Goal: Task Accomplishment & Management: Complete application form

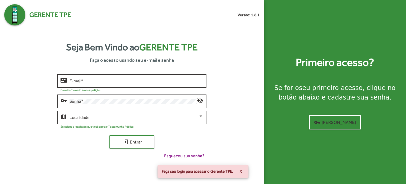
click at [73, 81] on input "E-mail *" at bounding box center [137, 81] width 134 height 5
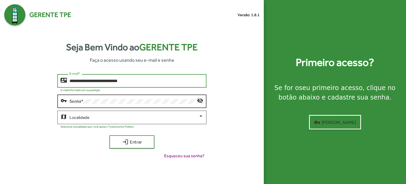
type input "**********"
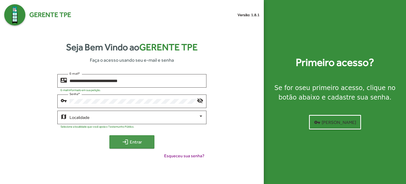
click at [131, 142] on span "login Entrar" at bounding box center [131, 142] width 35 height 10
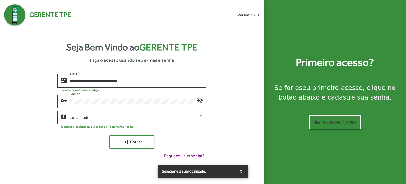
click at [202, 118] on div at bounding box center [201, 116] width 5 height 5
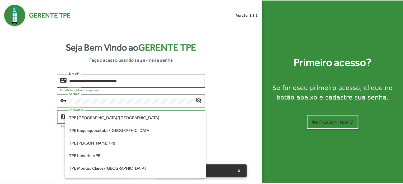
scroll to position [25, 0]
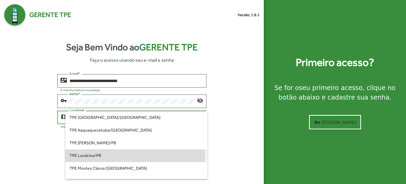
click at [87, 155] on span "TPE Londrina/PR" at bounding box center [137, 155] width 134 height 13
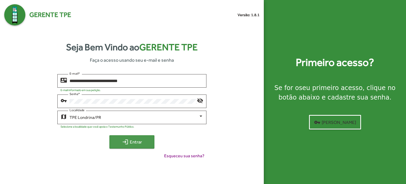
click at [127, 143] on mat-icon "login" at bounding box center [125, 142] width 6 height 6
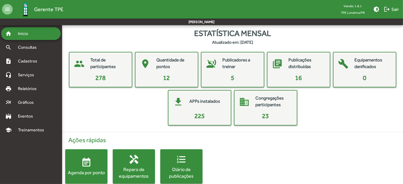
drag, startPoint x: 402, startPoint y: 89, endPoint x: 404, endPoint y: 97, distance: 8.1
click at [403, 97] on html "menu Gerente TPE Versão: 1.8.1 TPE Londrina/PR brightness_medium logout Sair [P…" at bounding box center [201, 97] width 403 height 194
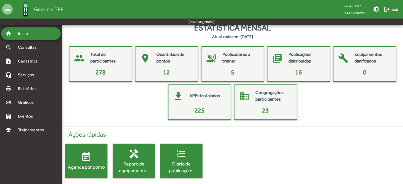
scroll to position [10, 0]
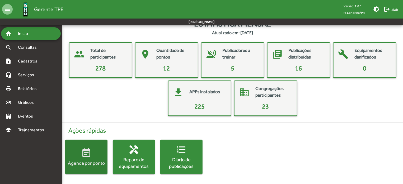
click at [85, 157] on mat-icon "event_note" at bounding box center [86, 152] width 11 height 11
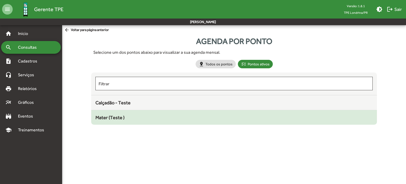
click at [108, 117] on span "Mater (Teste )" at bounding box center [109, 117] width 29 height 6
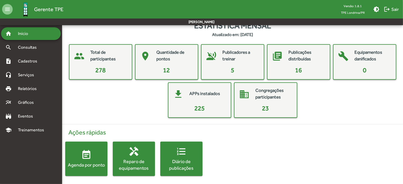
scroll to position [10, 0]
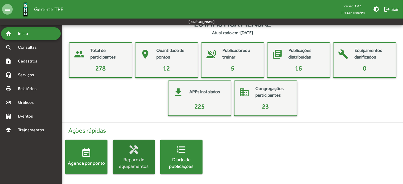
click at [130, 159] on div "Reparo de equipamentos" at bounding box center [134, 162] width 42 height 13
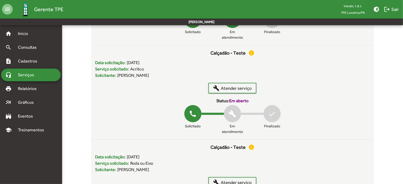
scroll to position [109, 0]
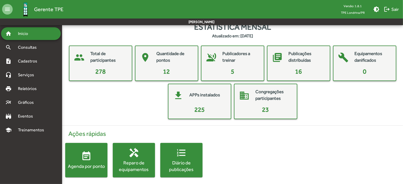
scroll to position [10, 0]
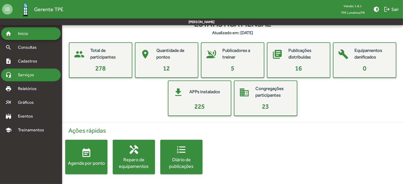
click at [23, 76] on span "Serviços" at bounding box center [28, 75] width 26 height 6
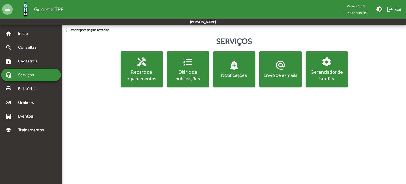
click at [335, 66] on span "settings Gerenciador de tarefas" at bounding box center [327, 69] width 40 height 25
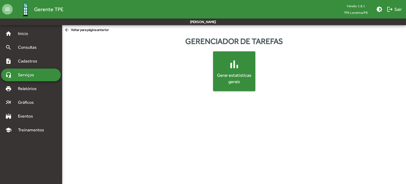
click at [33, 75] on span "Serviços" at bounding box center [28, 75] width 26 height 6
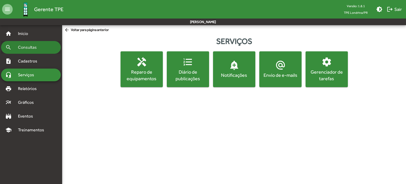
click at [30, 49] on span "Consultas" at bounding box center [29, 47] width 29 height 6
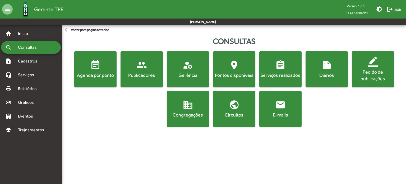
click at [377, 70] on div "Pedido de publicações" at bounding box center [373, 74] width 40 height 13
click at [31, 63] on span "Cadastros" at bounding box center [29, 61] width 29 height 6
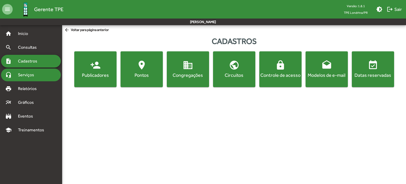
click at [28, 74] on span "Serviços" at bounding box center [28, 75] width 26 height 6
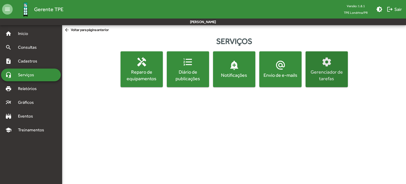
click at [319, 66] on span "settings Gerenciador de tarefas" at bounding box center [327, 69] width 40 height 25
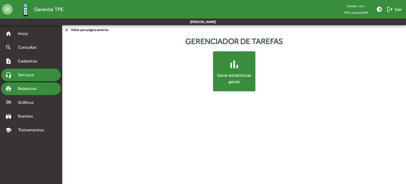
click at [30, 90] on span "Relatórios" at bounding box center [29, 88] width 29 height 6
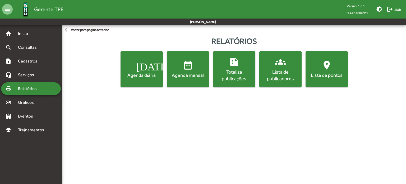
click at [132, 73] on div "Agenda diária" at bounding box center [142, 75] width 40 height 7
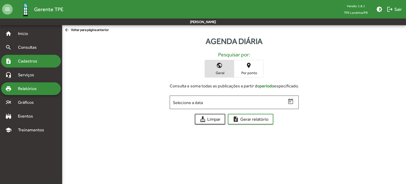
click at [27, 62] on span "Cadastros" at bounding box center [29, 61] width 29 height 6
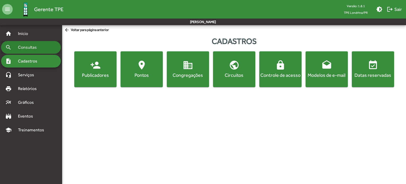
click at [31, 49] on span "Consultas" at bounding box center [29, 47] width 29 height 6
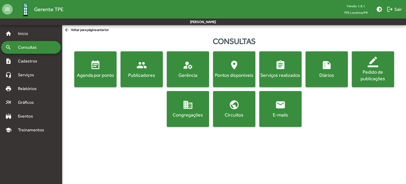
click at [93, 64] on mat-icon "event_note" at bounding box center [95, 65] width 11 height 11
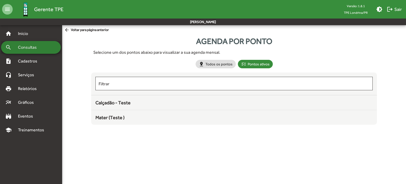
click at [23, 48] on span "Consultas" at bounding box center [29, 47] width 29 height 6
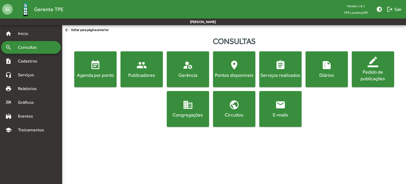
click at [365, 70] on div "Pedido de publicações" at bounding box center [373, 74] width 40 height 13
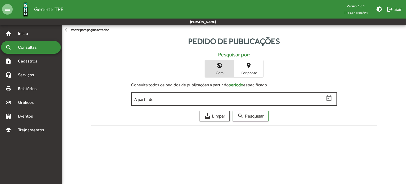
click at [158, 98] on input "A partir de" at bounding box center [229, 99] width 190 height 5
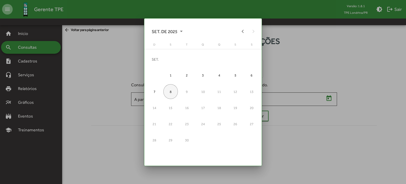
click at [170, 91] on div "8" at bounding box center [170, 91] width 15 height 15
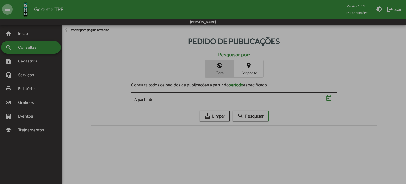
type input "**********"
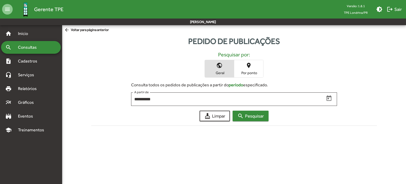
click at [252, 116] on span "search Pesquisar" at bounding box center [250, 116] width 26 height 10
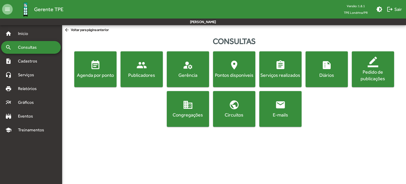
click at [186, 108] on mat-icon "domain" at bounding box center [188, 104] width 11 height 11
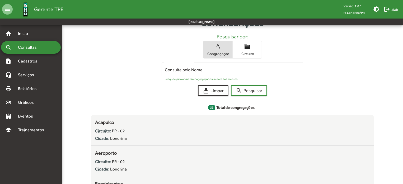
scroll to position [23, 0]
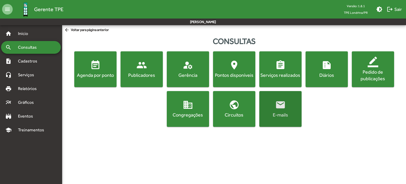
click at [282, 104] on mat-icon "email" at bounding box center [280, 104] width 11 height 11
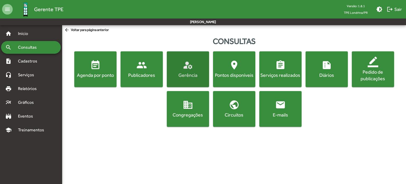
click at [181, 69] on span "manage_accounts Gerência" at bounding box center [188, 69] width 40 height 19
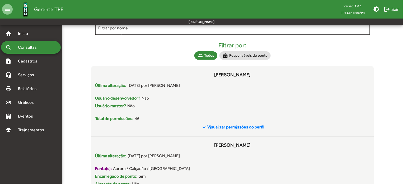
scroll to position [41, 0]
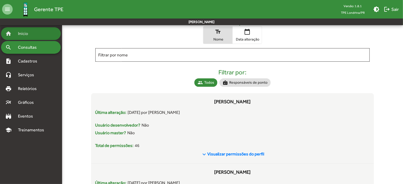
click at [16, 35] on span "Início" at bounding box center [25, 33] width 21 height 6
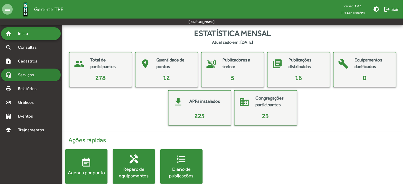
click at [26, 74] on span "Serviços" at bounding box center [28, 75] width 26 height 6
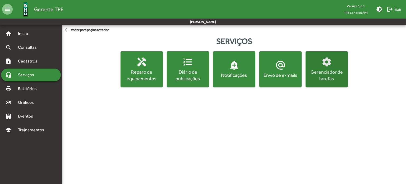
click at [324, 69] on div "Gerenciador de tarefas" at bounding box center [327, 74] width 40 height 13
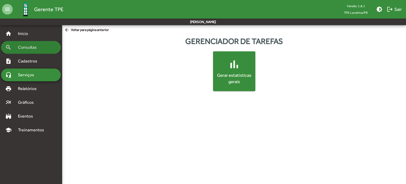
click at [27, 49] on span "Consultas" at bounding box center [29, 47] width 29 height 6
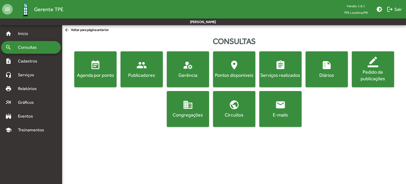
click at [244, 113] on div "Circuitos" at bounding box center [234, 114] width 40 height 7
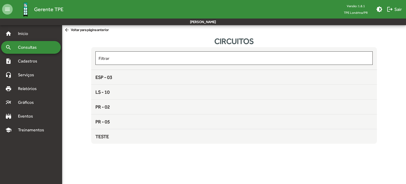
click at [23, 48] on span "Consultas" at bounding box center [29, 47] width 29 height 6
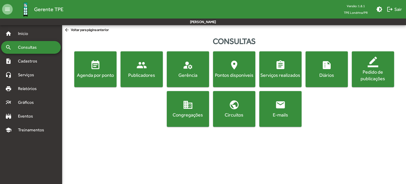
click at [284, 113] on div "E-mails" at bounding box center [280, 114] width 40 height 7
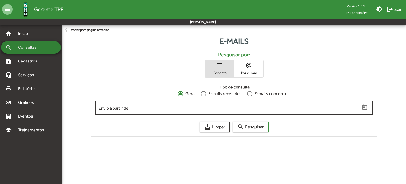
click at [27, 48] on span "Consultas" at bounding box center [29, 47] width 29 height 6
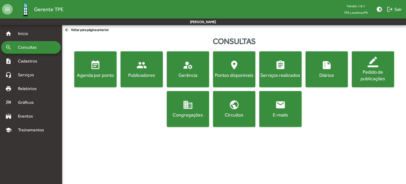
click at [273, 71] on span "assignment Serviços realizados" at bounding box center [280, 69] width 40 height 19
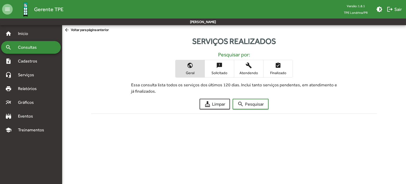
click at [34, 49] on span "Consultas" at bounding box center [29, 47] width 29 height 6
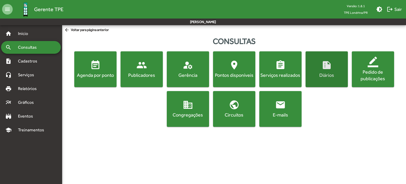
click at [330, 72] on div "Diários" at bounding box center [327, 75] width 40 height 7
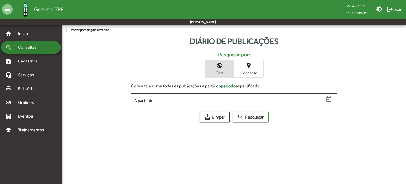
click at [23, 47] on span "Consultas" at bounding box center [29, 47] width 29 height 6
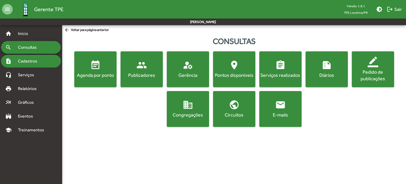
click at [29, 62] on span "Cadastros" at bounding box center [29, 61] width 29 height 6
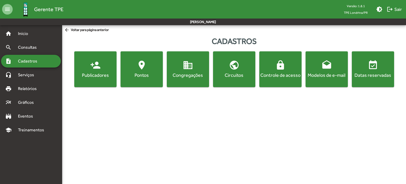
click at [376, 66] on mat-icon "event_available" at bounding box center [373, 65] width 11 height 11
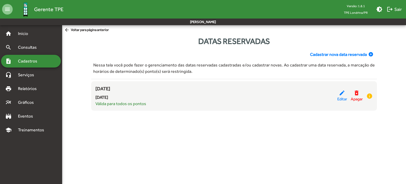
click at [27, 62] on span "Cadastros" at bounding box center [29, 61] width 29 height 6
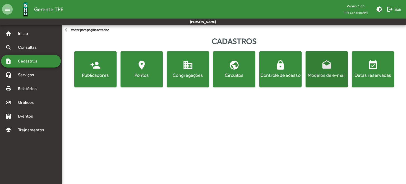
click at [325, 67] on mat-icon "drafts" at bounding box center [326, 65] width 11 height 11
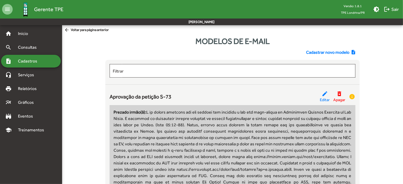
click at [25, 62] on span "Cadastros" at bounding box center [29, 61] width 29 height 6
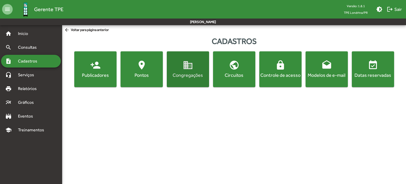
click at [186, 69] on mat-icon "domain" at bounding box center [188, 65] width 11 height 11
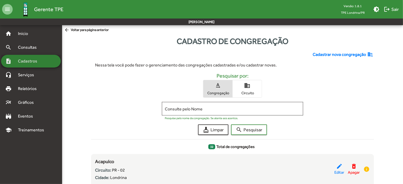
click at [30, 61] on span "Cadastros" at bounding box center [29, 61] width 29 height 6
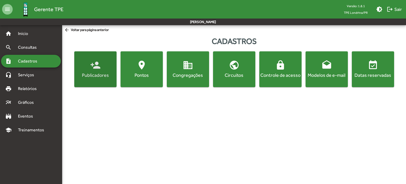
click at [93, 70] on mat-icon "person_add" at bounding box center [95, 65] width 11 height 11
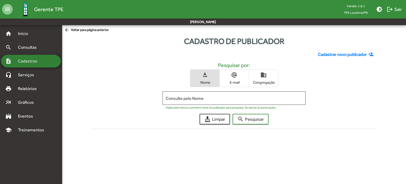
click at [24, 60] on span "Cadastros" at bounding box center [29, 61] width 29 height 6
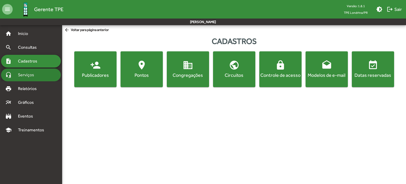
click at [27, 75] on span "Serviços" at bounding box center [28, 75] width 26 height 6
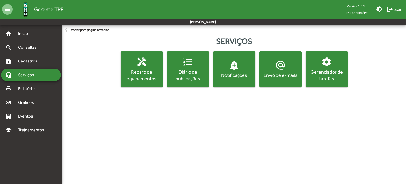
click at [143, 70] on div "Reparo de equipamentos" at bounding box center [142, 74] width 40 height 13
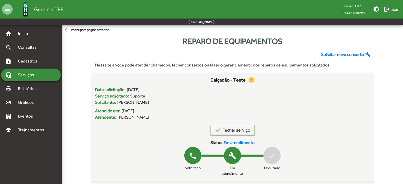
click at [29, 76] on span "Serviços" at bounding box center [28, 75] width 26 height 6
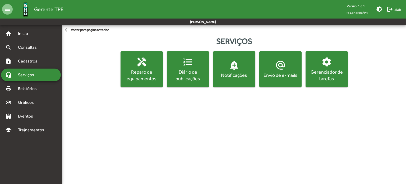
click at [187, 70] on div "Diário de publicações" at bounding box center [188, 74] width 40 height 13
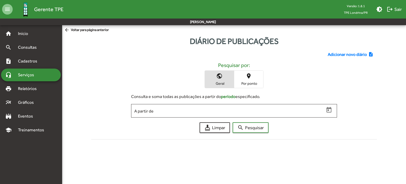
click at [21, 76] on span "Serviços" at bounding box center [28, 75] width 26 height 6
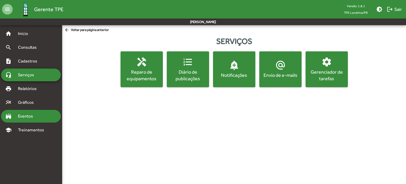
click at [27, 117] on span "Eventos" at bounding box center [27, 116] width 25 height 6
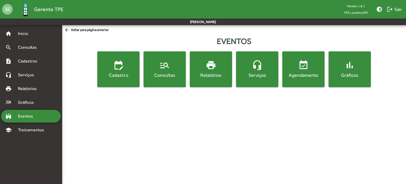
click at [119, 65] on mat-icon "edit_calendar" at bounding box center [118, 65] width 11 height 11
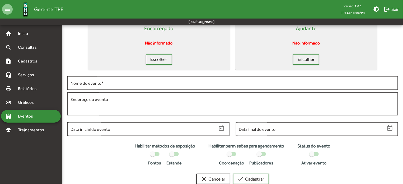
scroll to position [32, 0]
